Goal: Task Accomplishment & Management: Use online tool/utility

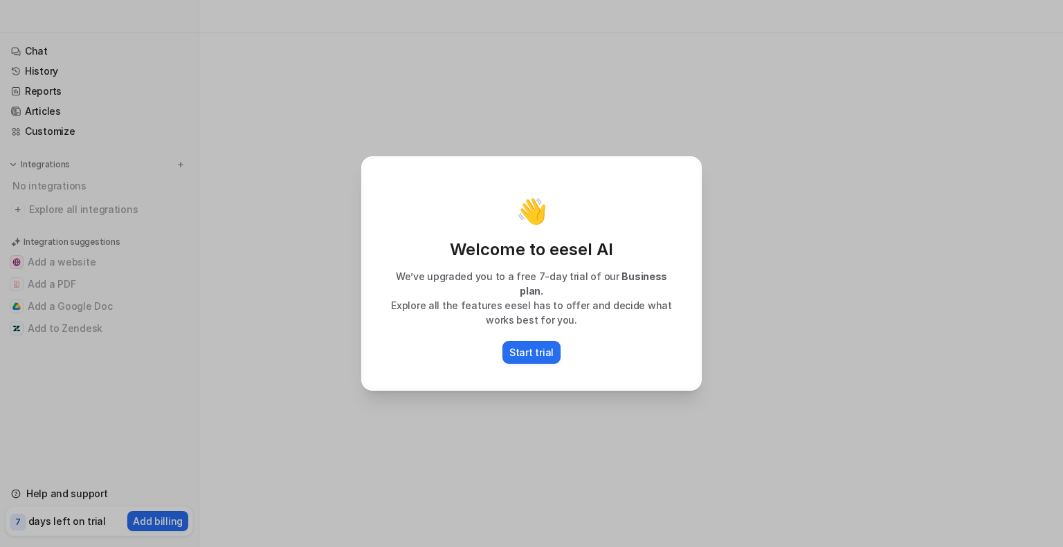
click at [495, 412] on div "👋 Welcome to eesel AI We’ve upgraded you to a free 7-day trial of our Business …" at bounding box center [531, 273] width 362 height 547
click at [331, 409] on div "👋 Welcome to eesel AI We’ve upgraded you to a free 7-day trial of our Business …" at bounding box center [531, 273] width 1063 height 547
click at [205, 336] on div "👋 Welcome to eesel AI We’ve upgraded you to a free 7-day trial of our Business …" at bounding box center [531, 273] width 1063 height 547
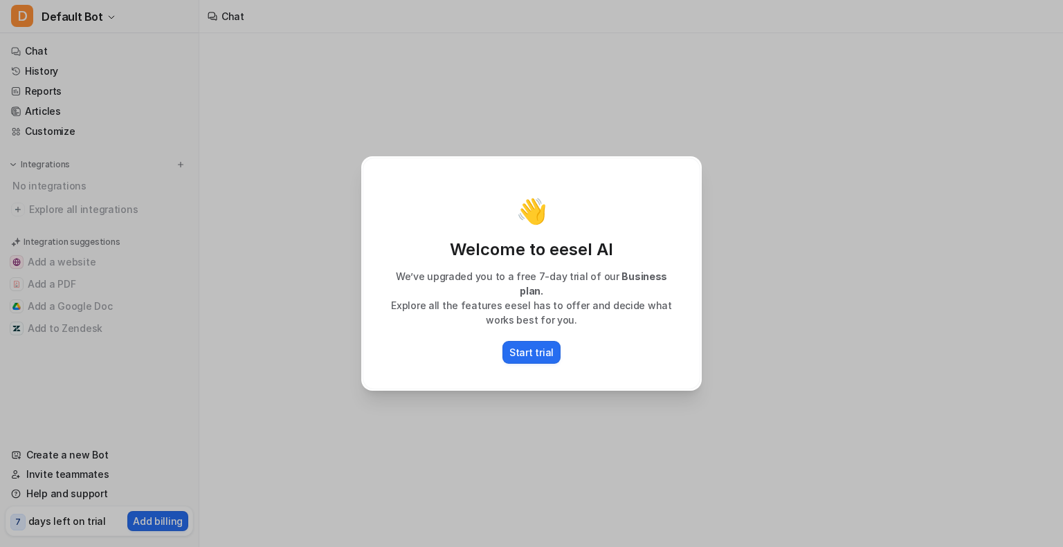
click at [77, 353] on div "👋 Welcome to eesel AI We’ve upgraded you to a free 7-day trial of our Business …" at bounding box center [531, 273] width 1063 height 547
click at [169, 465] on div "👋 Welcome to eesel AI We’ve upgraded you to a free 7-day trial of our Business …" at bounding box center [531, 273] width 1063 height 547
click at [609, 209] on div "👋" at bounding box center [531, 211] width 309 height 28
click at [782, 135] on div "👋 Welcome to eesel AI We’ve upgraded you to a free 7-day trial of our Business …" at bounding box center [531, 273] width 1063 height 547
drag, startPoint x: 535, startPoint y: 348, endPoint x: 546, endPoint y: 383, distance: 36.1
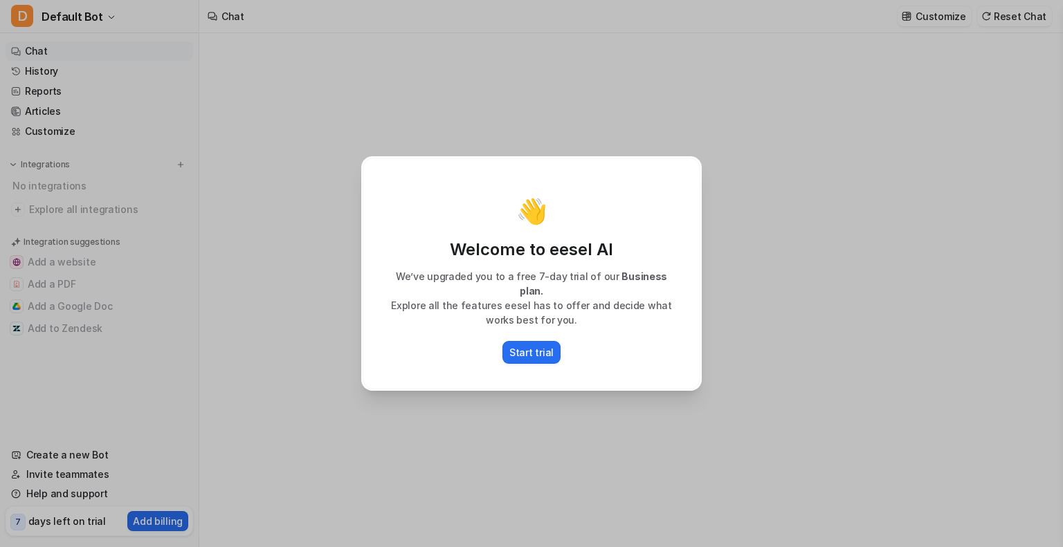
click at [535, 348] on p "Start trial" at bounding box center [531, 352] width 44 height 15
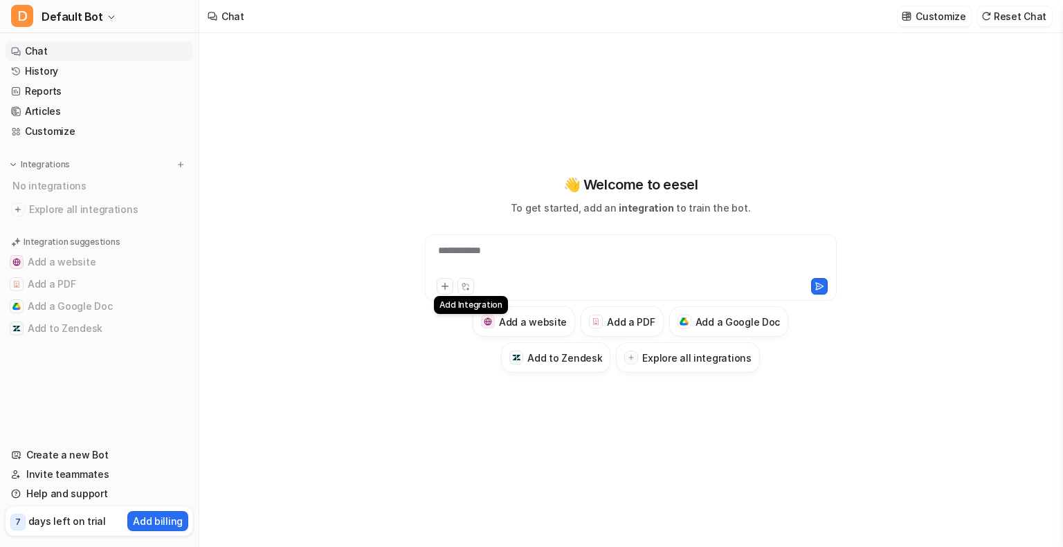
click at [440, 287] on icon at bounding box center [445, 287] width 10 height 10
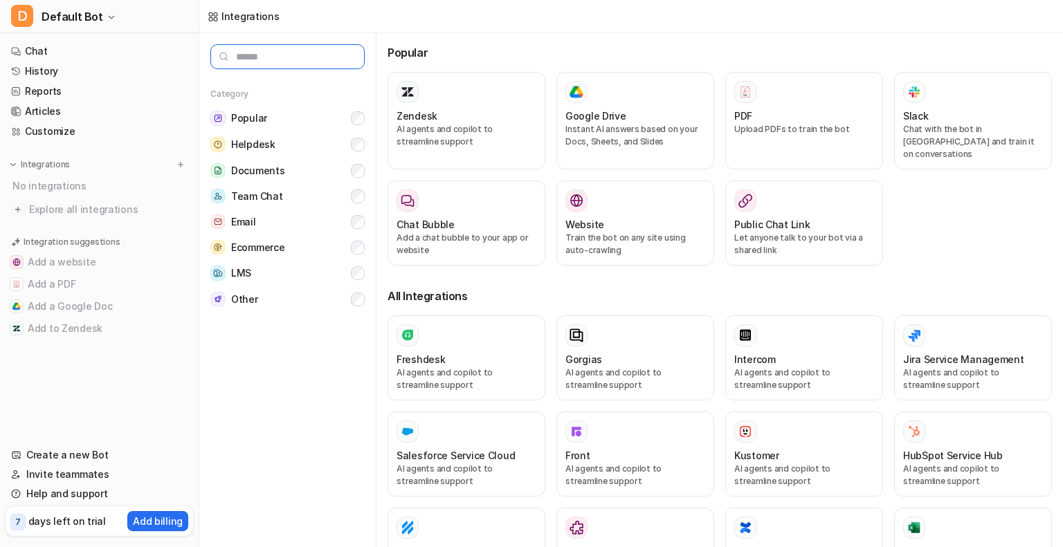
click at [272, 59] on input "text" at bounding box center [287, 56] width 154 height 25
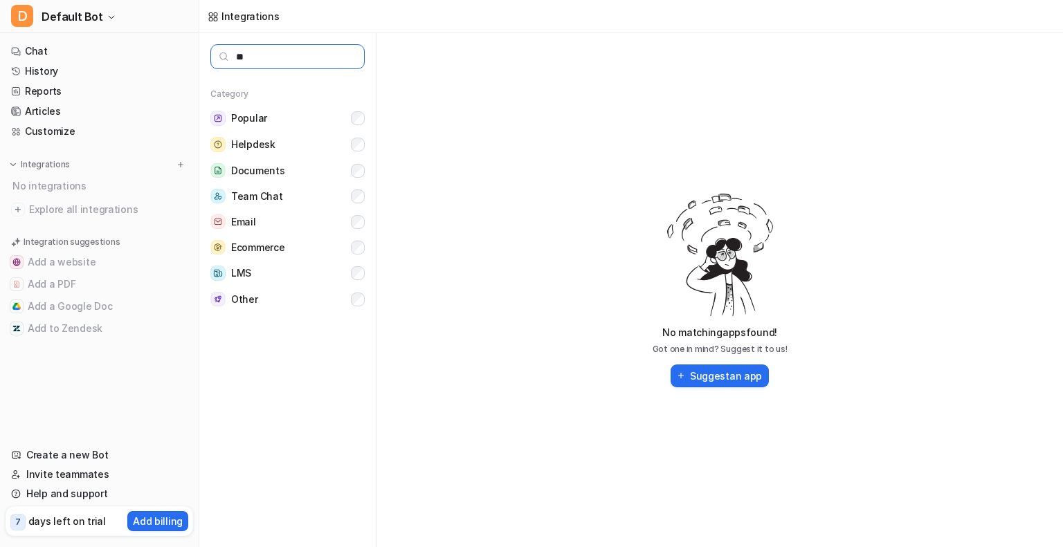
type input "*"
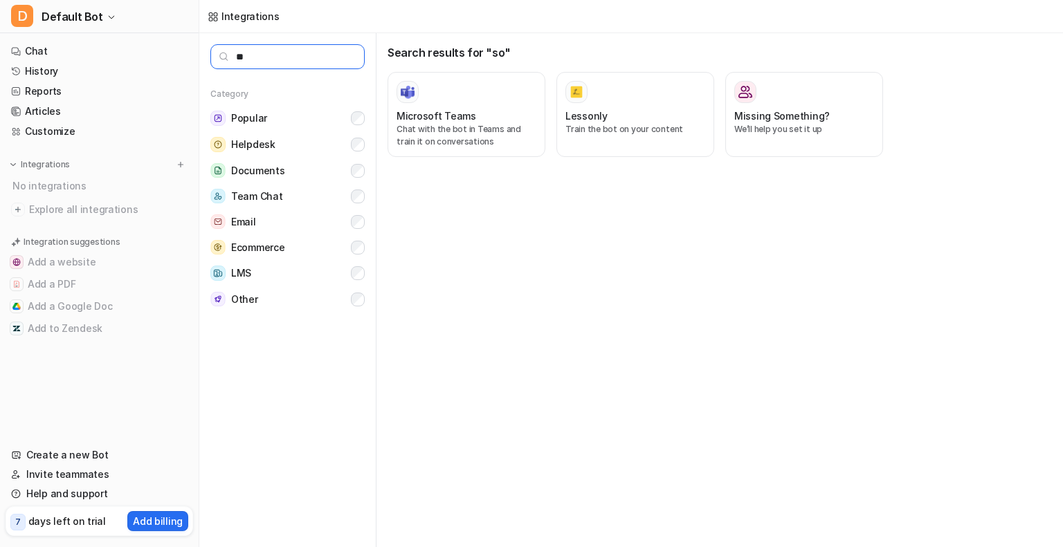
type input "*"
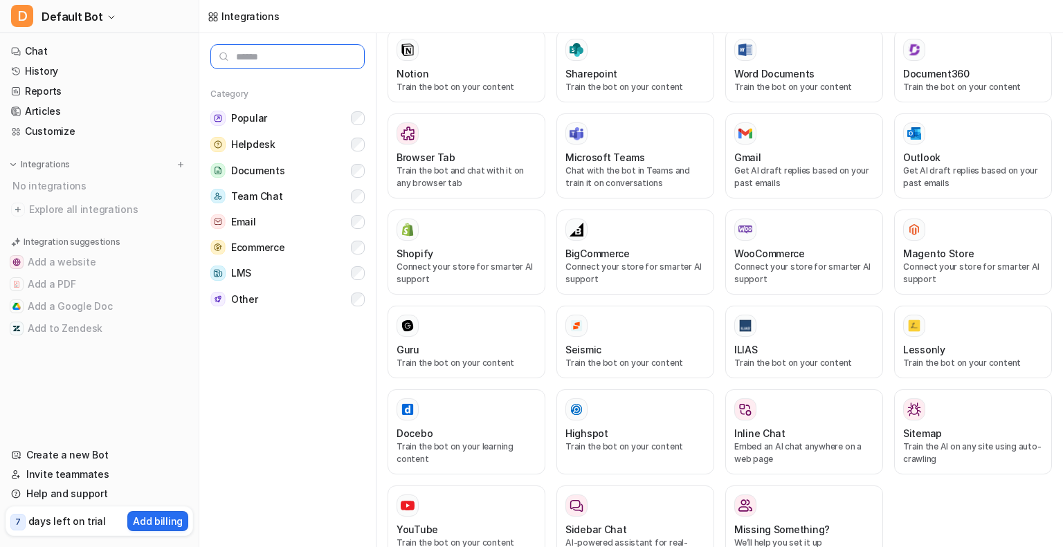
scroll to position [604, 0]
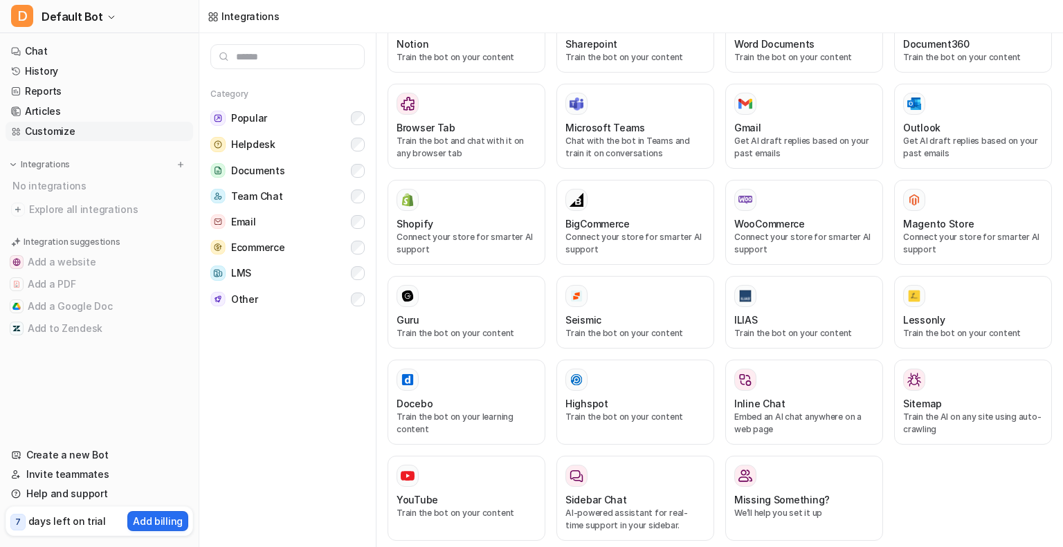
click at [42, 135] on link "Customize" at bounding box center [99, 131] width 187 height 19
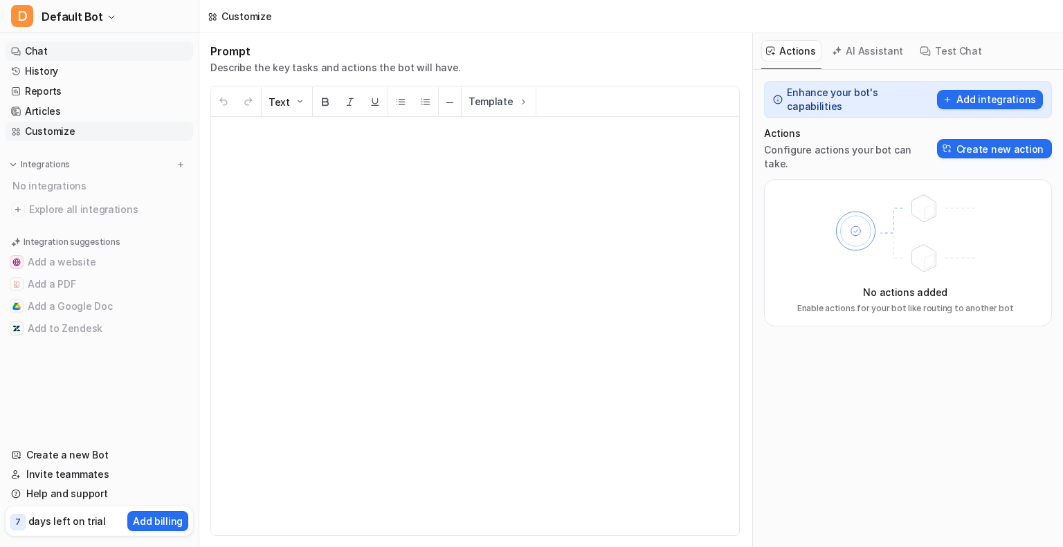
click at [50, 55] on link "Chat" at bounding box center [99, 51] width 187 height 19
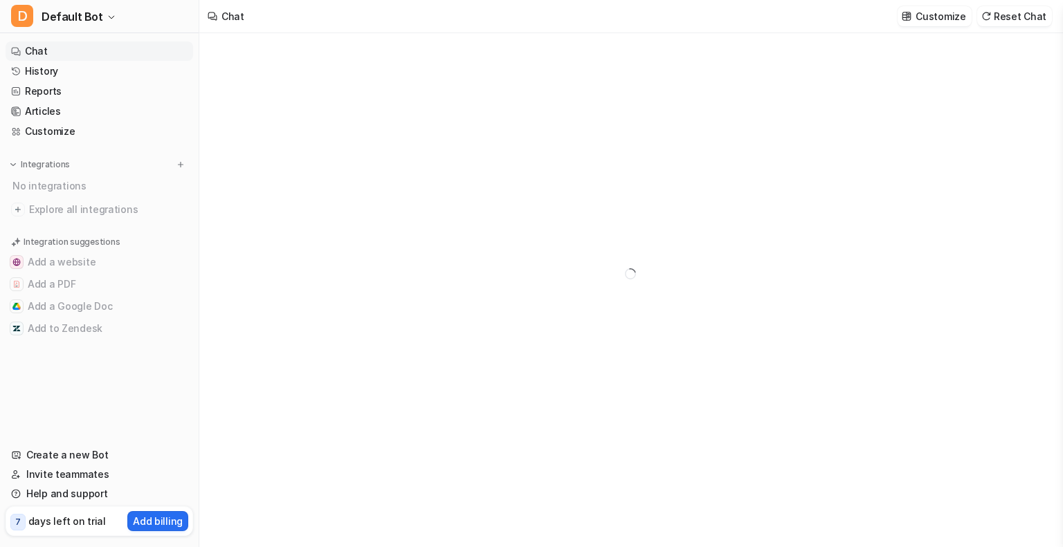
type textarea "**********"
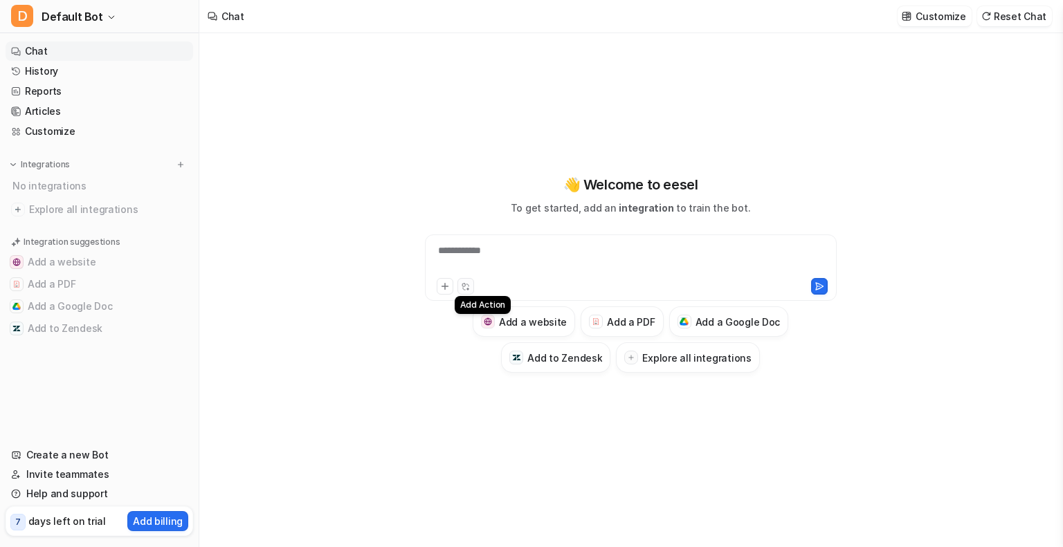
click at [467, 290] on icon at bounding box center [465, 286] width 9 height 9
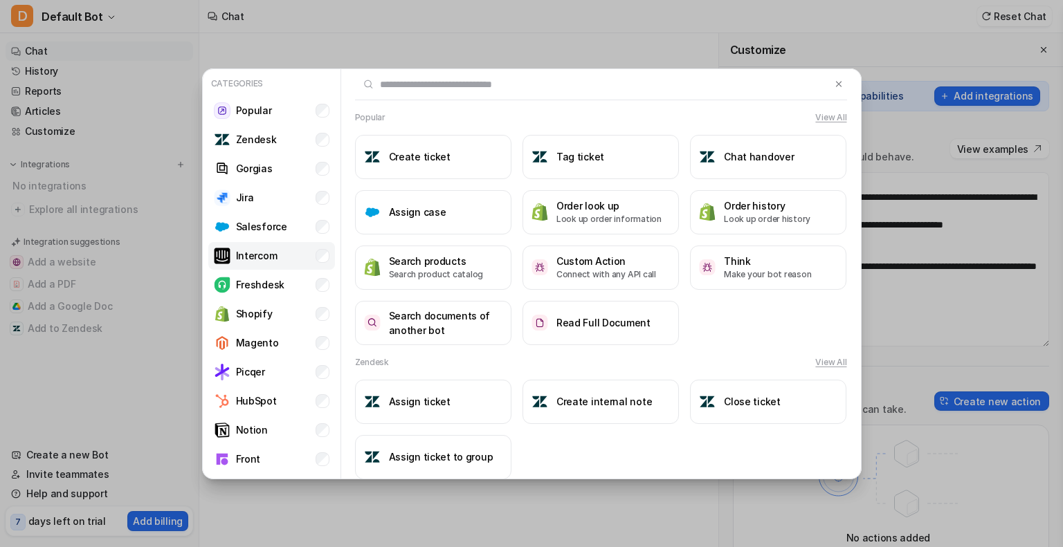
scroll to position [56, 0]
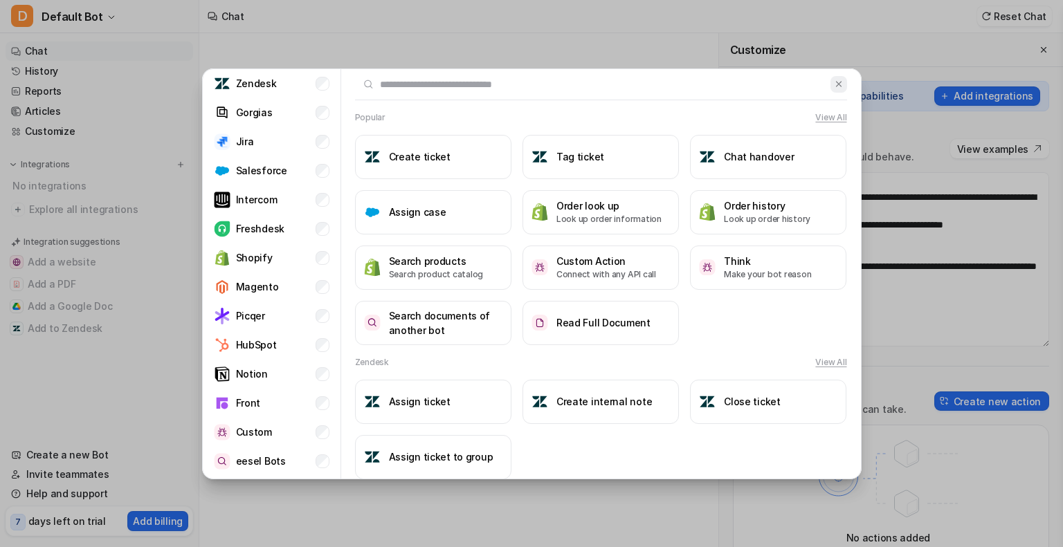
click at [834, 84] on img at bounding box center [839, 84] width 10 height 10
